Goal: Information Seeking & Learning: Learn about a topic

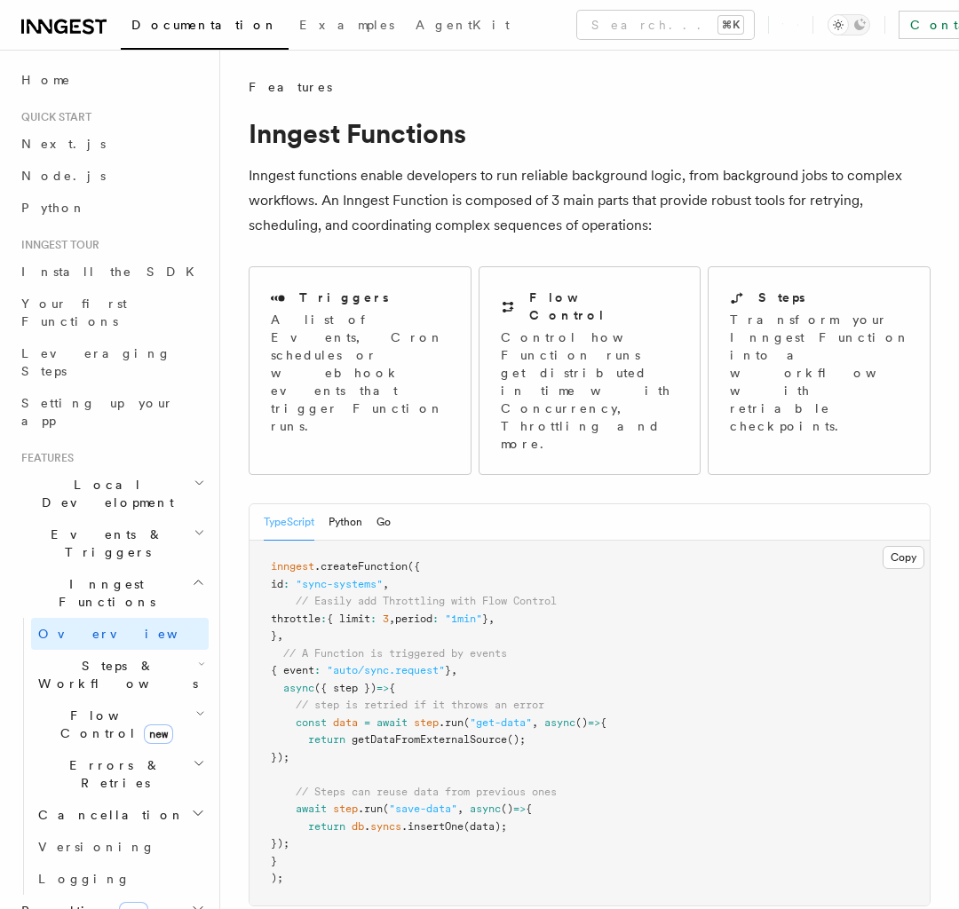
click at [111, 476] on span "Local Development" at bounding box center [103, 494] width 179 height 36
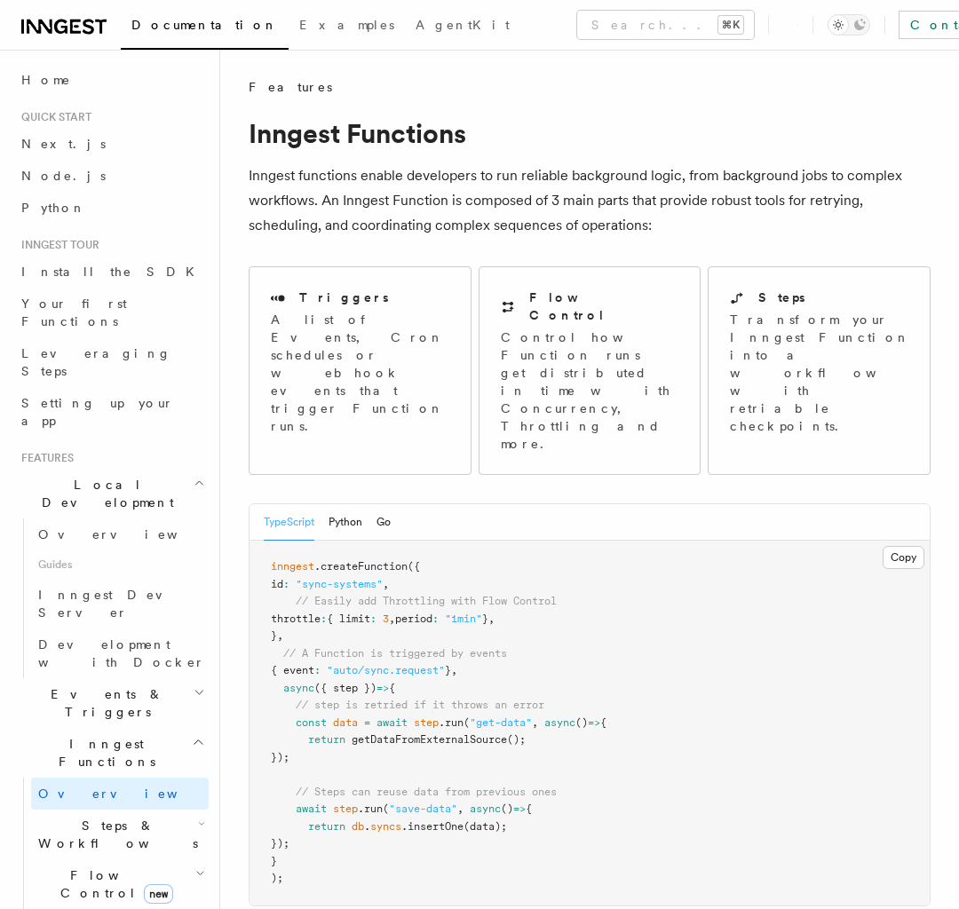
click at [111, 532] on span "Events & Triggers" at bounding box center [103, 704] width 179 height 36
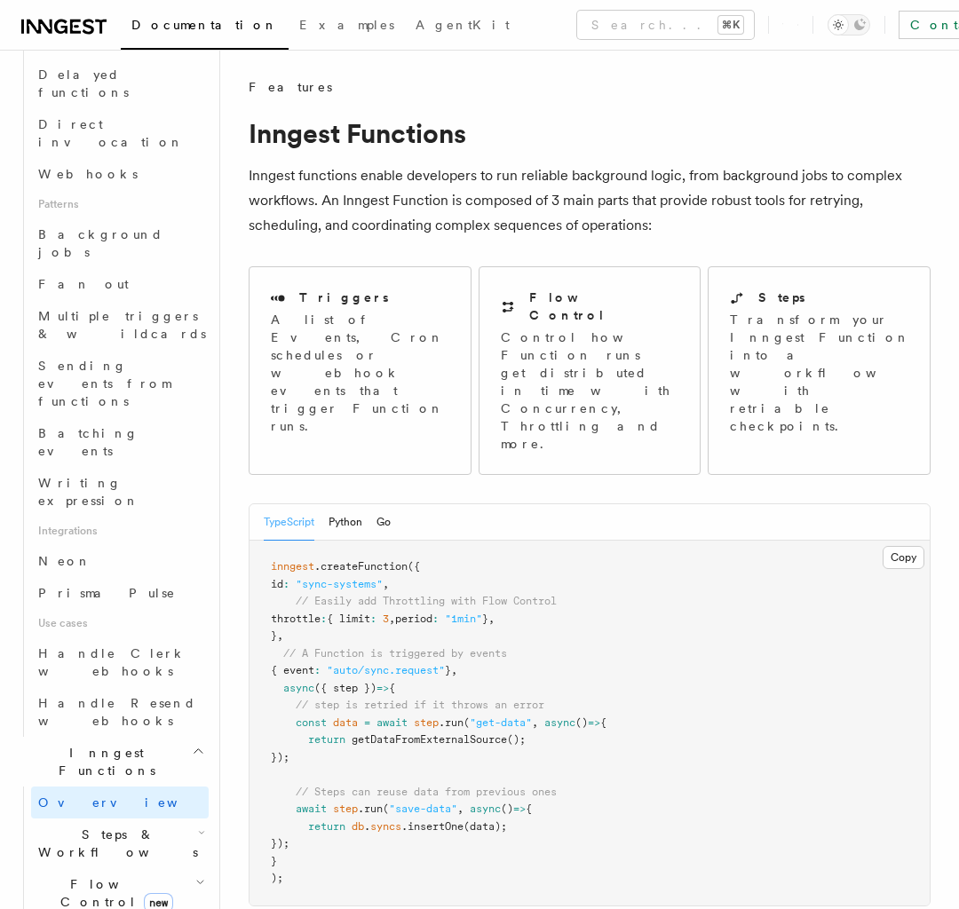
click at [120, 532] on span "Steps & Workflows" at bounding box center [114, 844] width 167 height 36
